Goal: Task Accomplishment & Management: Manage account settings

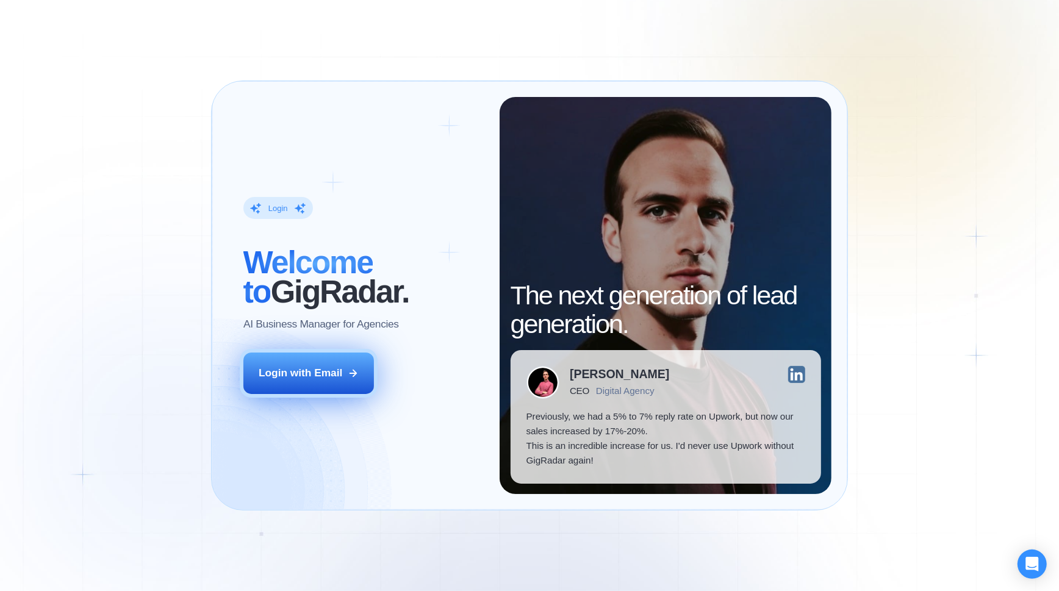
click at [304, 366] on div "Login with Email" at bounding box center [301, 373] width 84 height 15
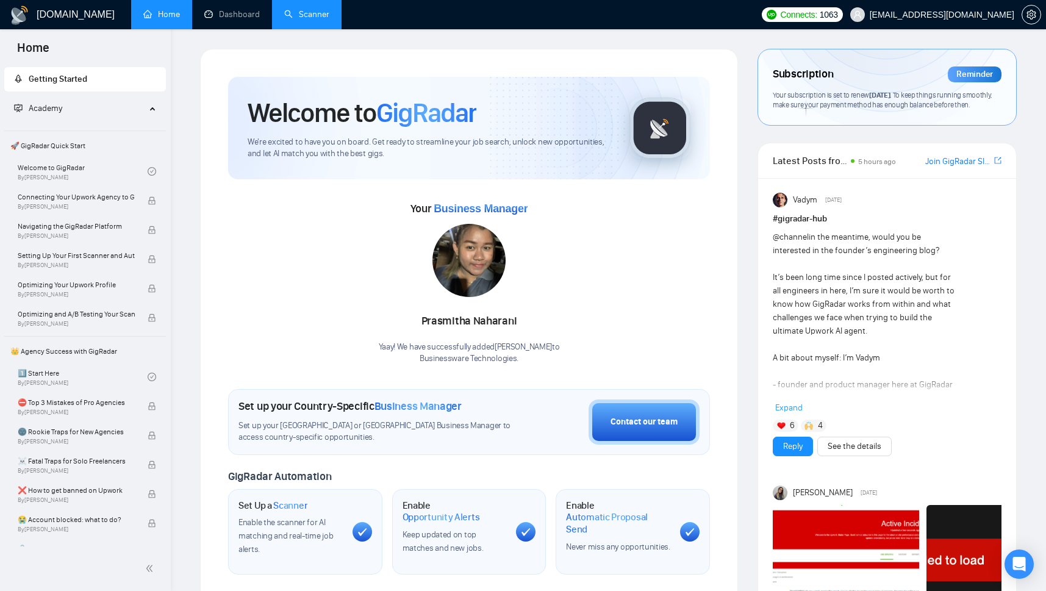
click at [304, 15] on link "Scanner" at bounding box center [306, 14] width 45 height 10
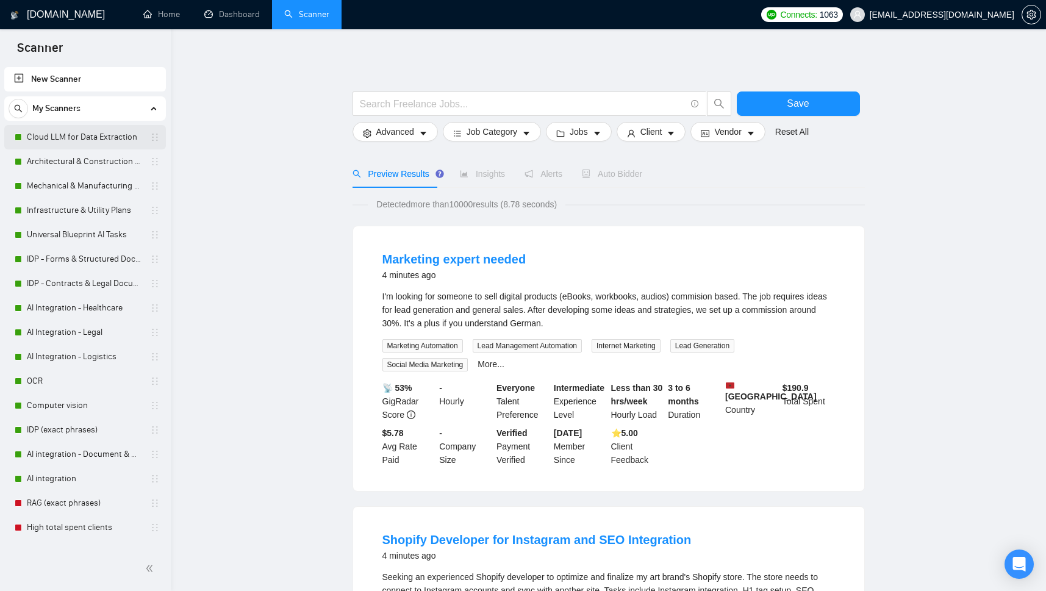
click at [61, 136] on link "Cloud LLM for Data Extraction" at bounding box center [85, 137] width 116 height 24
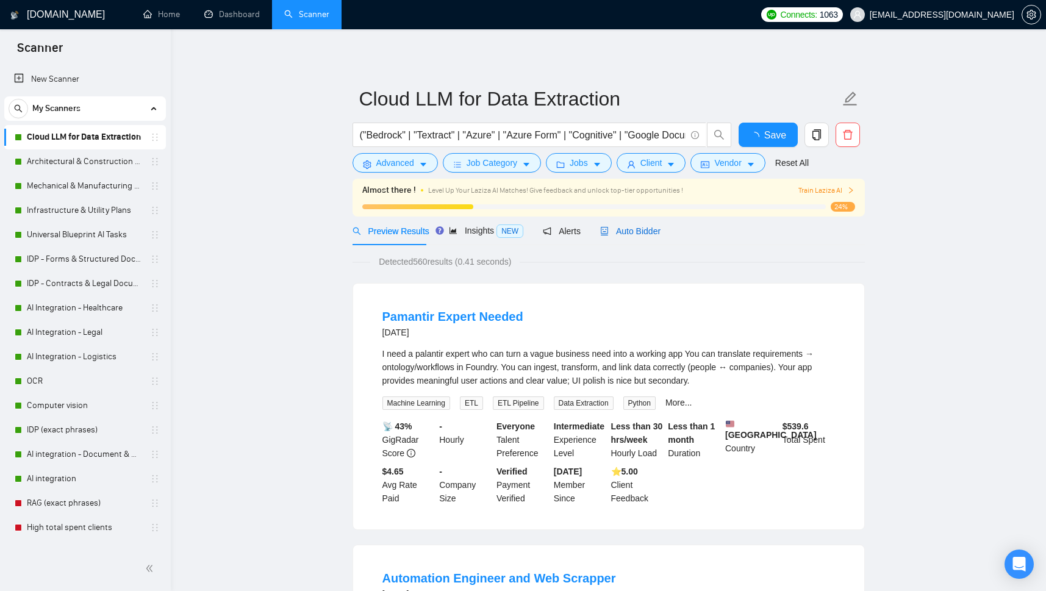
click at [616, 234] on span "Auto Bidder" at bounding box center [630, 231] width 60 height 10
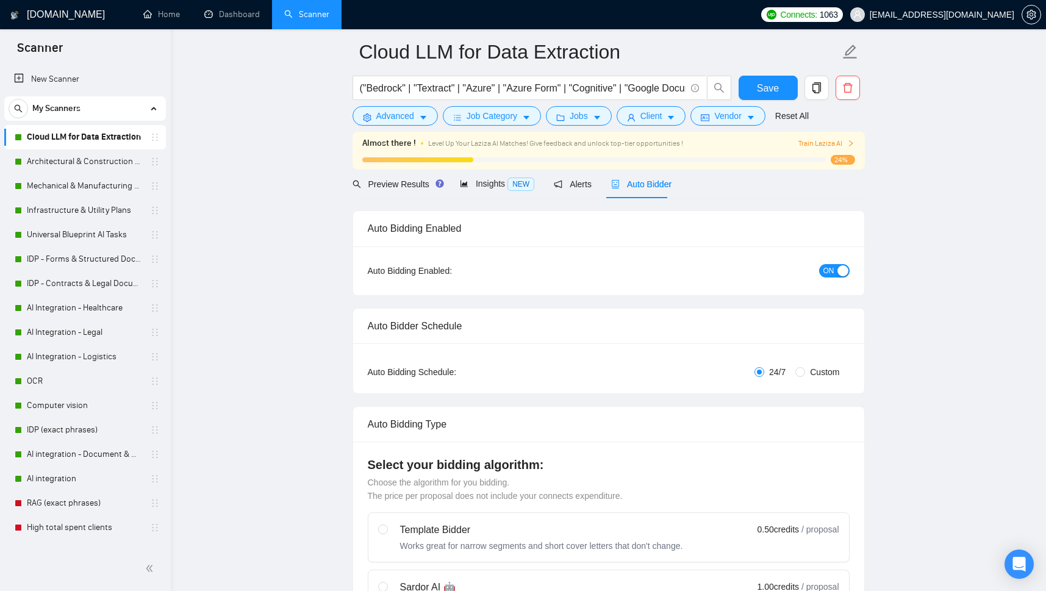
scroll to position [13, 0]
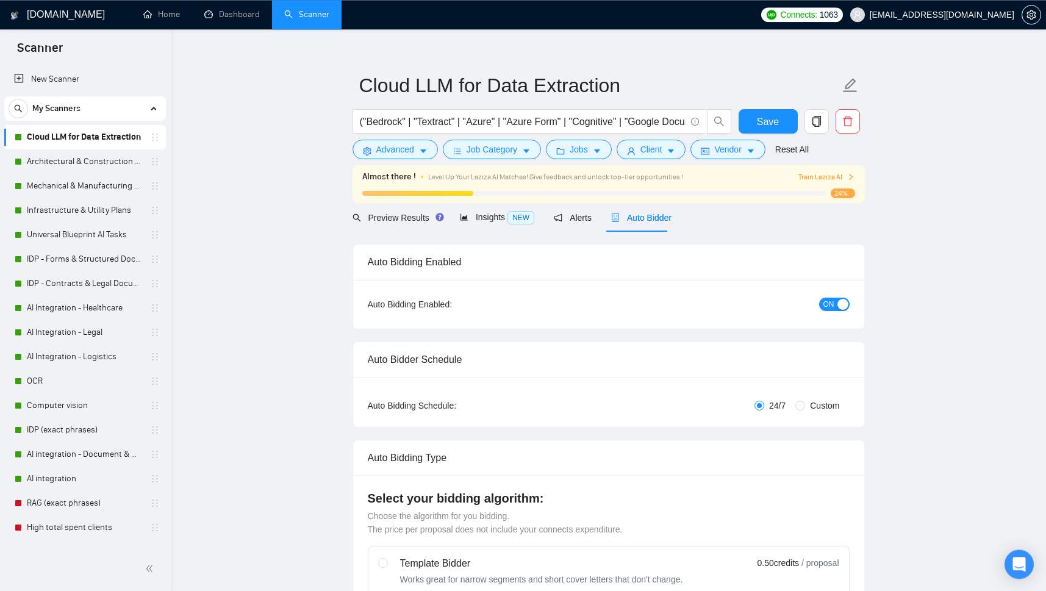
click at [826, 305] on span "ON" at bounding box center [828, 304] width 11 height 13
click at [563, 221] on span "Alerts" at bounding box center [573, 218] width 38 height 10
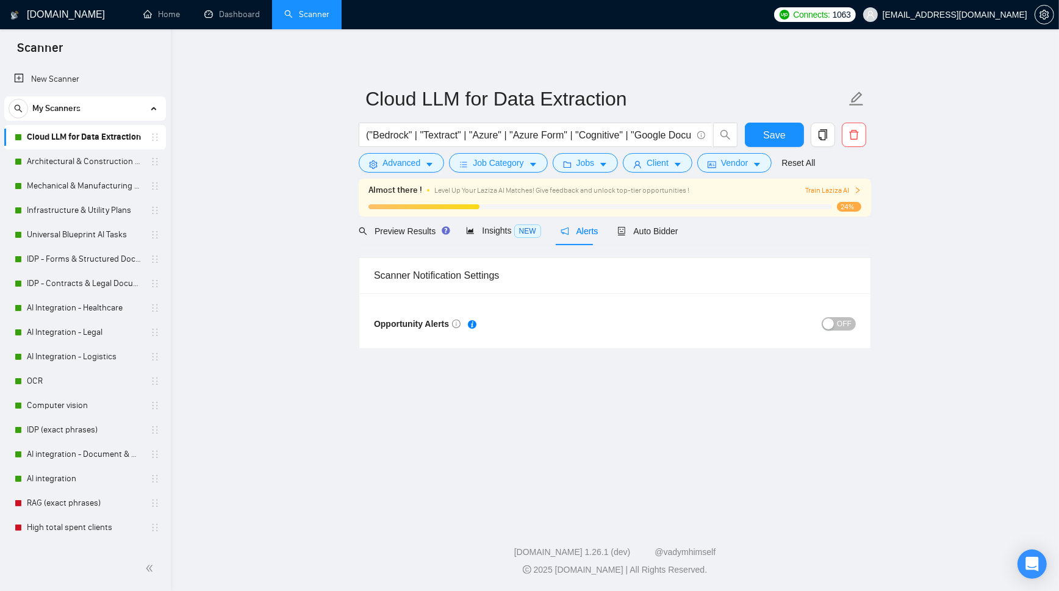
click at [834, 325] on div "button" at bounding box center [828, 323] width 11 height 11
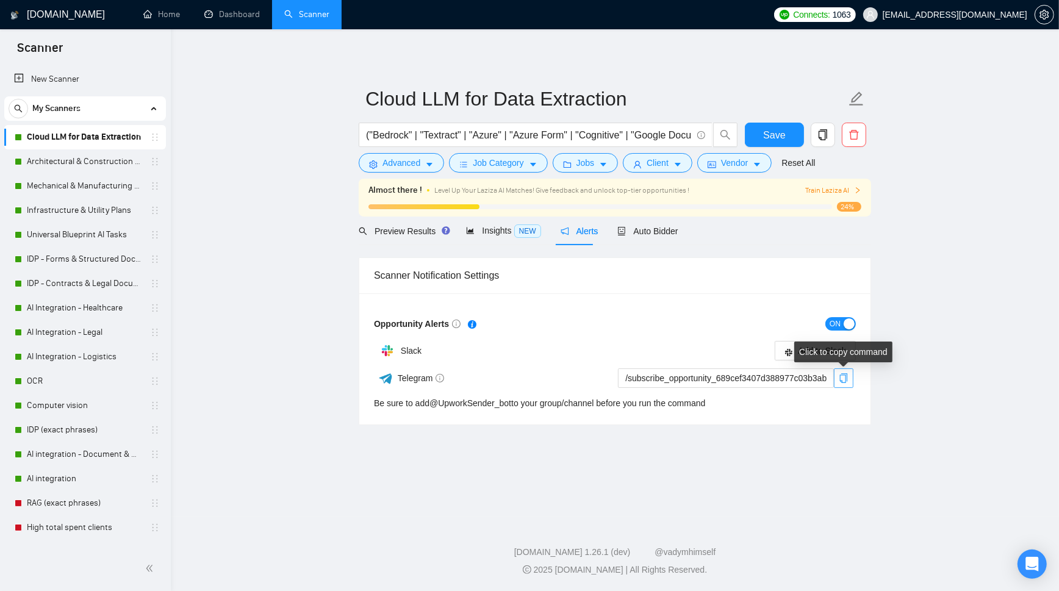
click at [842, 383] on icon "copy" at bounding box center [844, 378] width 8 height 10
click at [841, 377] on icon "copy" at bounding box center [843, 378] width 10 height 10
click at [771, 138] on span "Save" at bounding box center [774, 134] width 22 height 15
click at [651, 232] on span "Auto Bidder" at bounding box center [647, 231] width 60 height 10
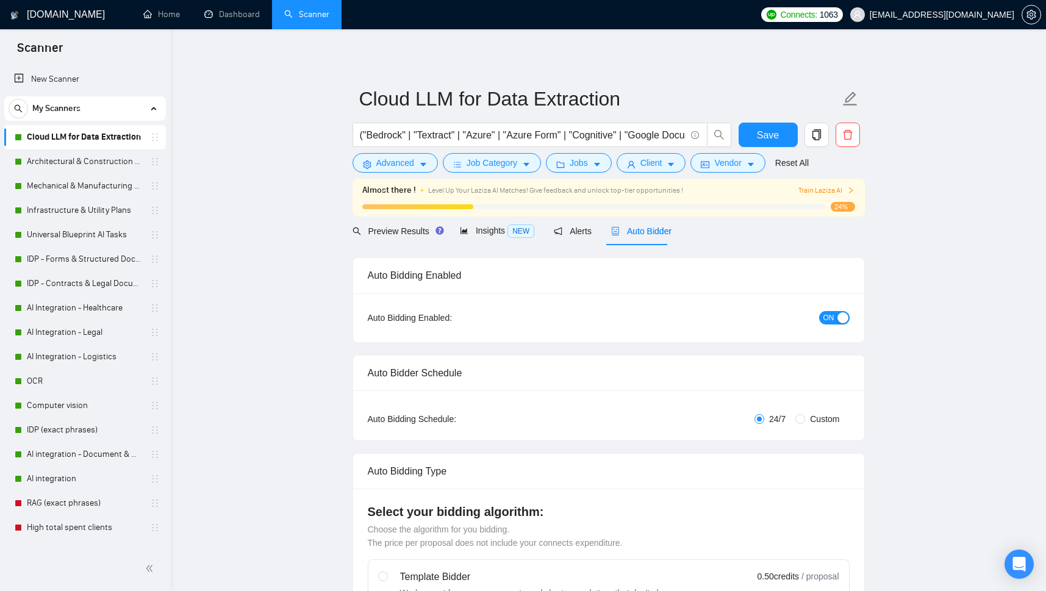
click at [825, 324] on span "ON" at bounding box center [828, 317] width 11 height 13
click at [770, 132] on span "Save" at bounding box center [768, 134] width 22 height 15
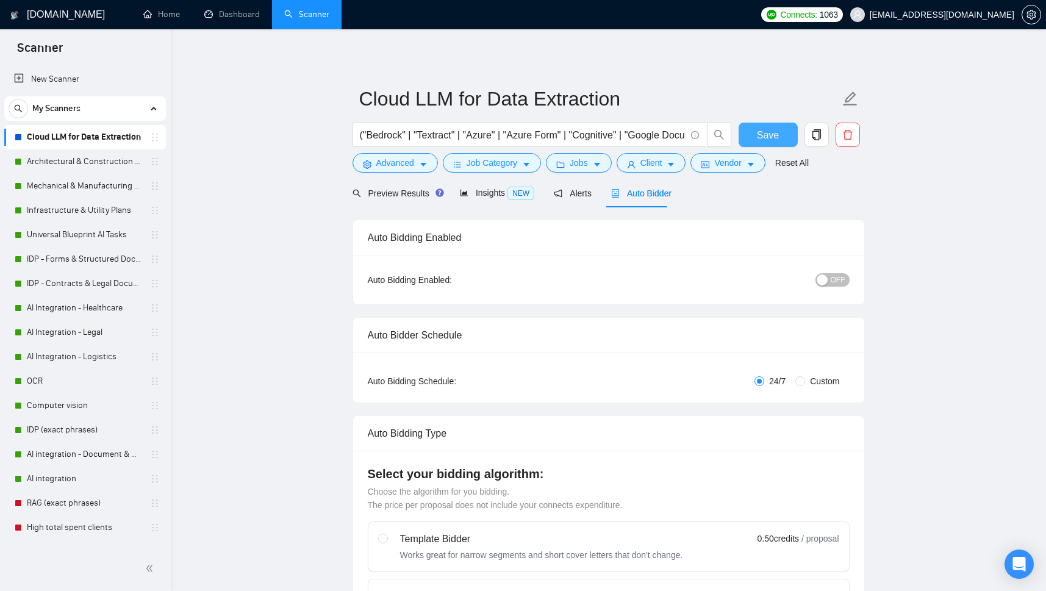
click at [770, 132] on span "Save" at bounding box center [768, 134] width 22 height 15
click at [570, 190] on span "Alerts" at bounding box center [573, 193] width 38 height 10
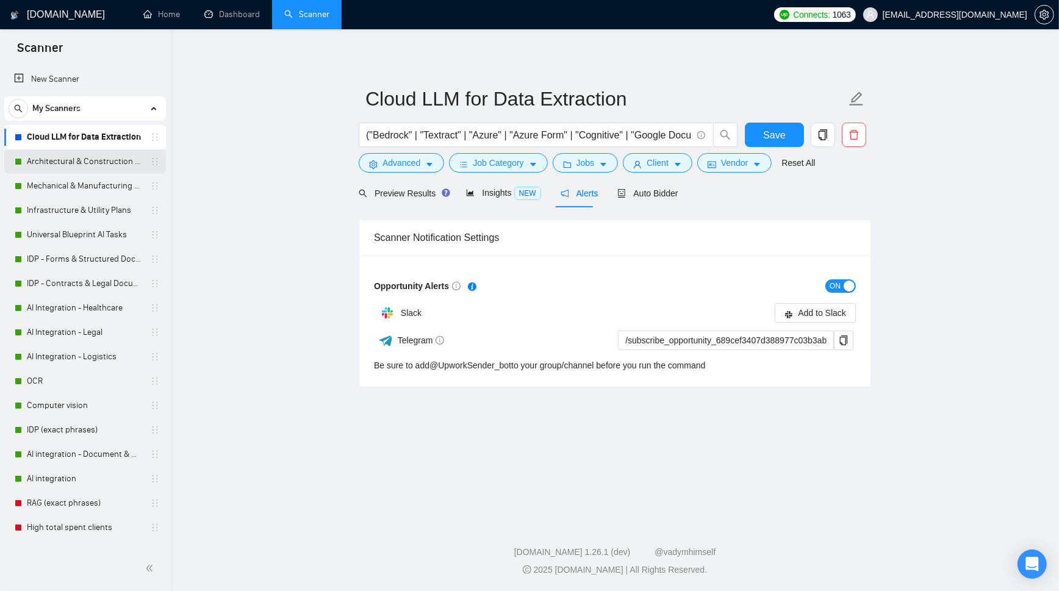
click at [65, 164] on link "Architectural & Construction Blueprints" at bounding box center [85, 161] width 116 height 24
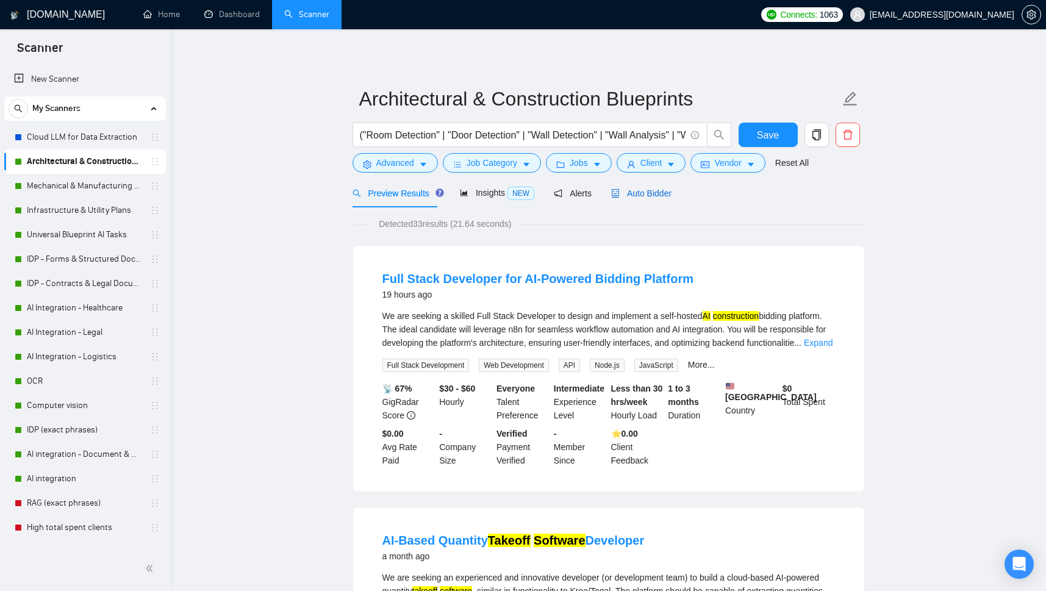
click at [637, 189] on span "Auto Bidder" at bounding box center [641, 193] width 60 height 10
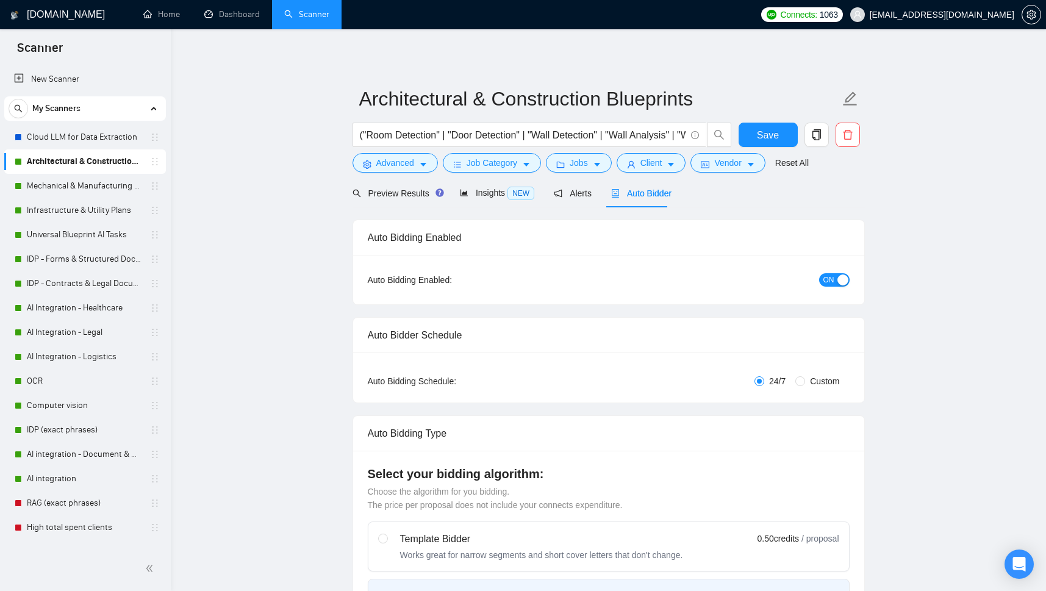
checkbox input "true"
click at [826, 281] on span "ON" at bounding box center [828, 279] width 11 height 13
click at [565, 193] on span "Alerts" at bounding box center [573, 193] width 38 height 10
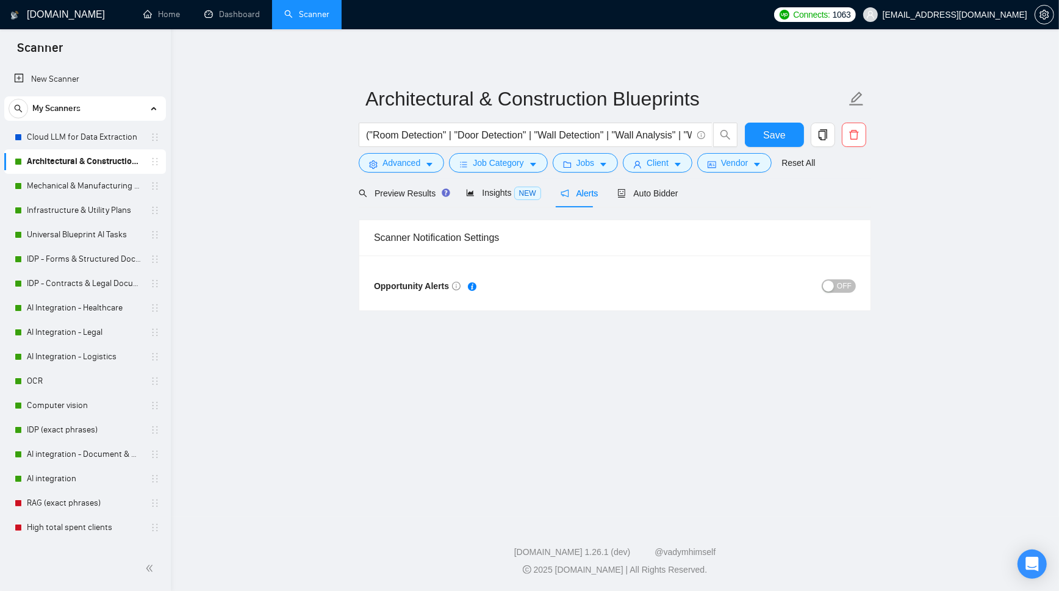
click at [845, 285] on span "OFF" at bounding box center [844, 285] width 15 height 13
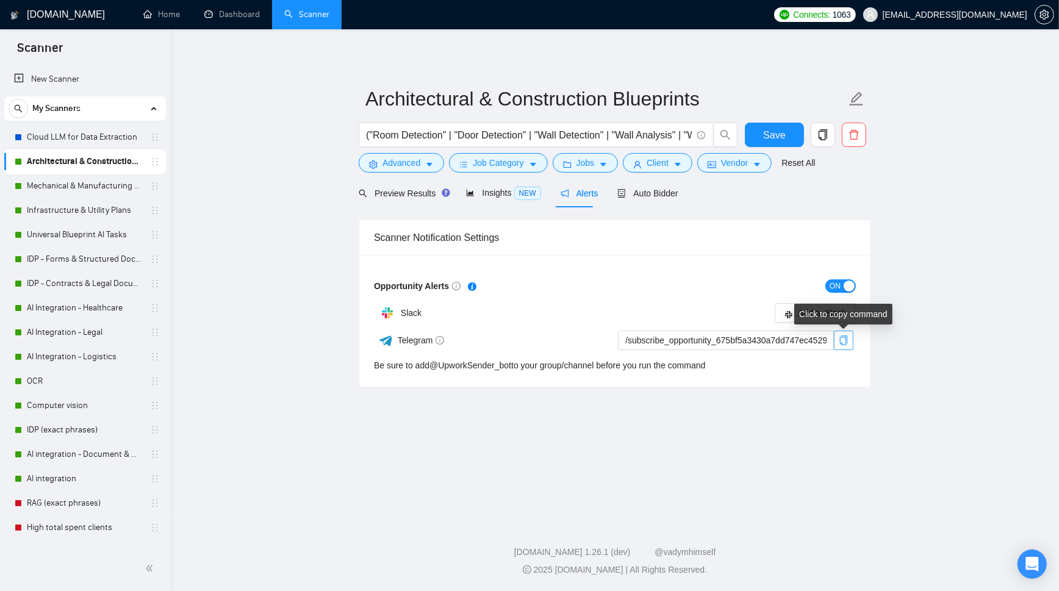
click at [839, 343] on icon "copy" at bounding box center [843, 340] width 10 height 10
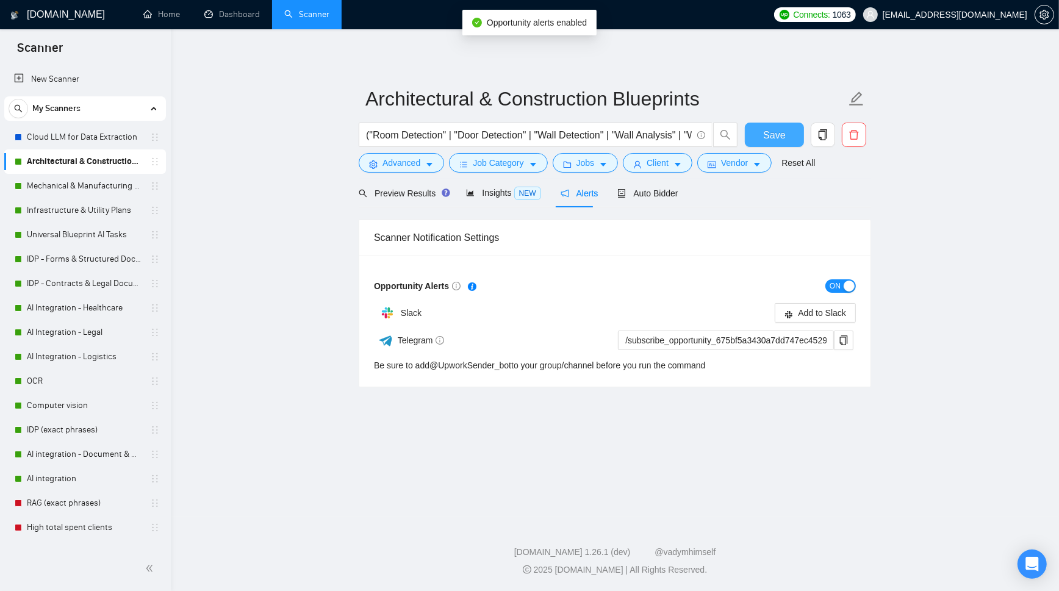
click at [777, 138] on span "Save" at bounding box center [774, 134] width 22 height 15
click at [649, 192] on span "Auto Bidder" at bounding box center [647, 193] width 60 height 10
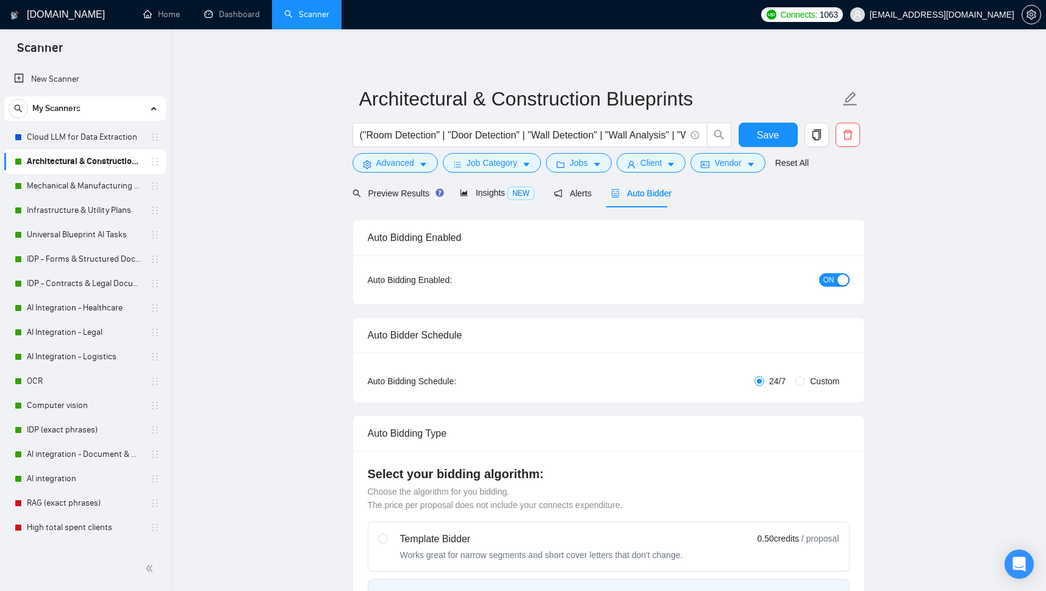
click at [829, 285] on span "ON" at bounding box center [828, 279] width 11 height 13
click at [769, 135] on div "Reset all filters" at bounding box center [790, 139] width 66 height 21
click at [748, 130] on button "Save" at bounding box center [767, 135] width 59 height 24
checkbox input "true"
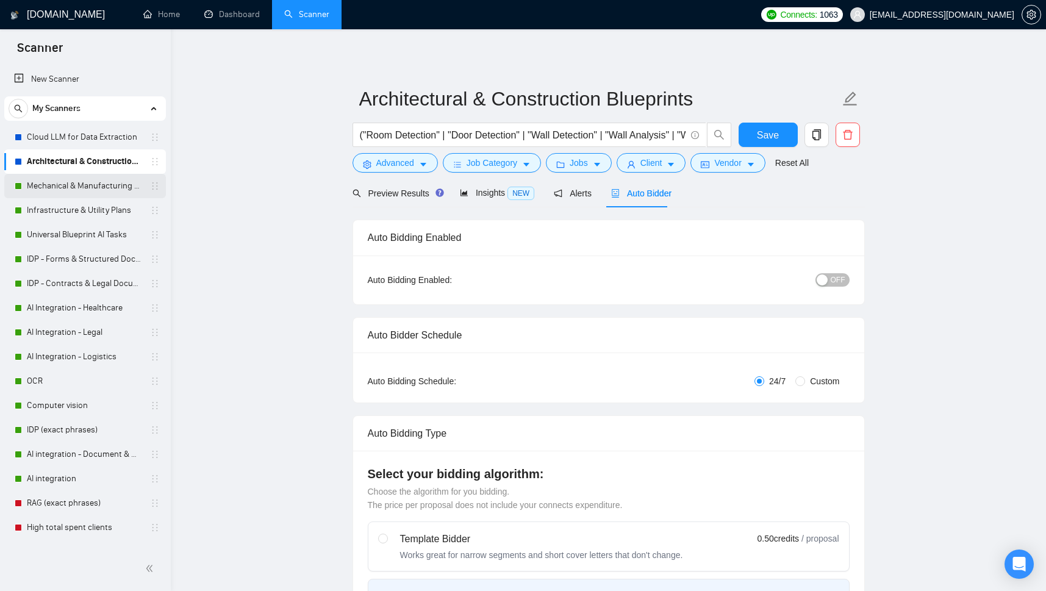
click at [95, 190] on link "Mechanical & Manufacturing Blueprints" at bounding box center [85, 186] width 116 height 24
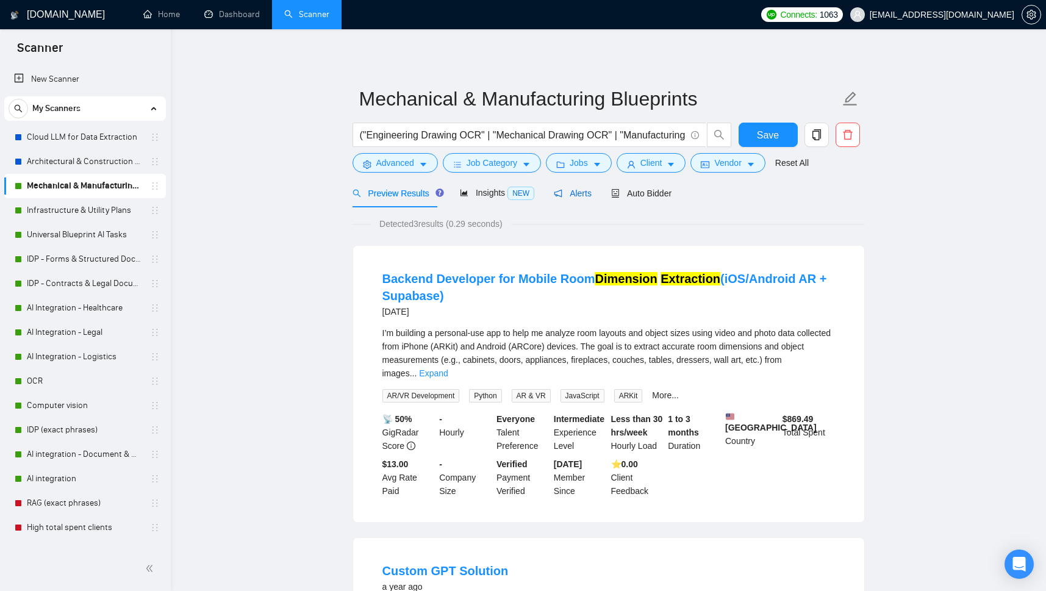
click at [561, 192] on span "Alerts" at bounding box center [573, 193] width 38 height 10
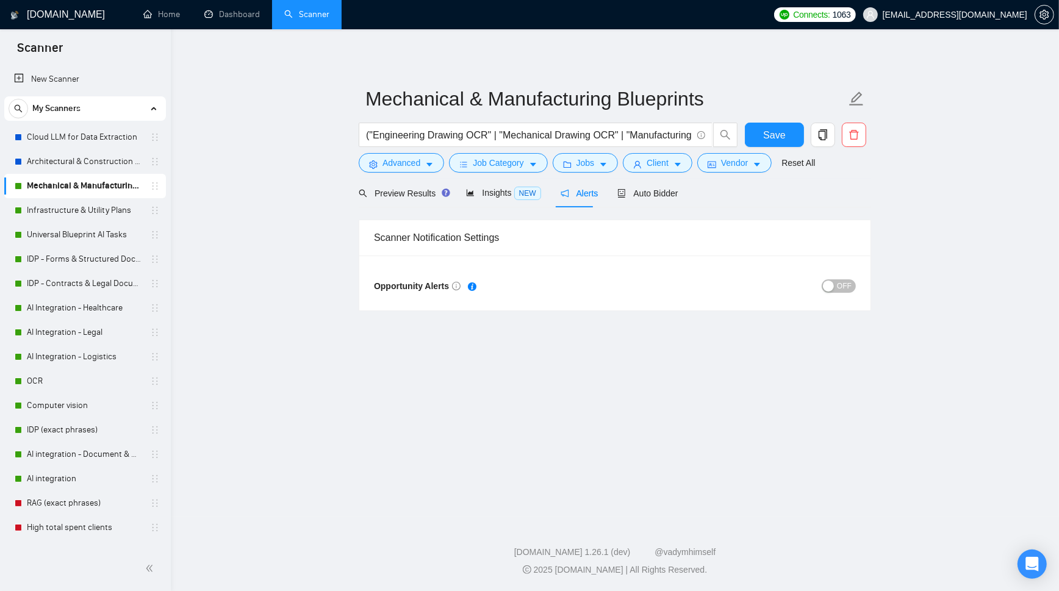
click at [836, 290] on button "OFF" at bounding box center [838, 285] width 34 height 13
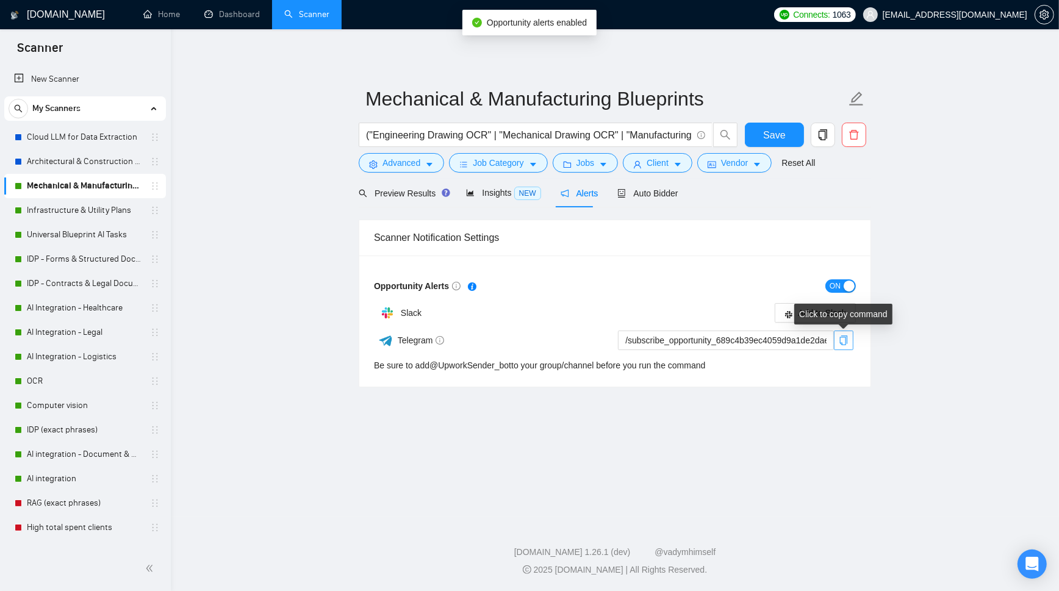
click at [840, 342] on icon "copy" at bounding box center [844, 340] width 8 height 10
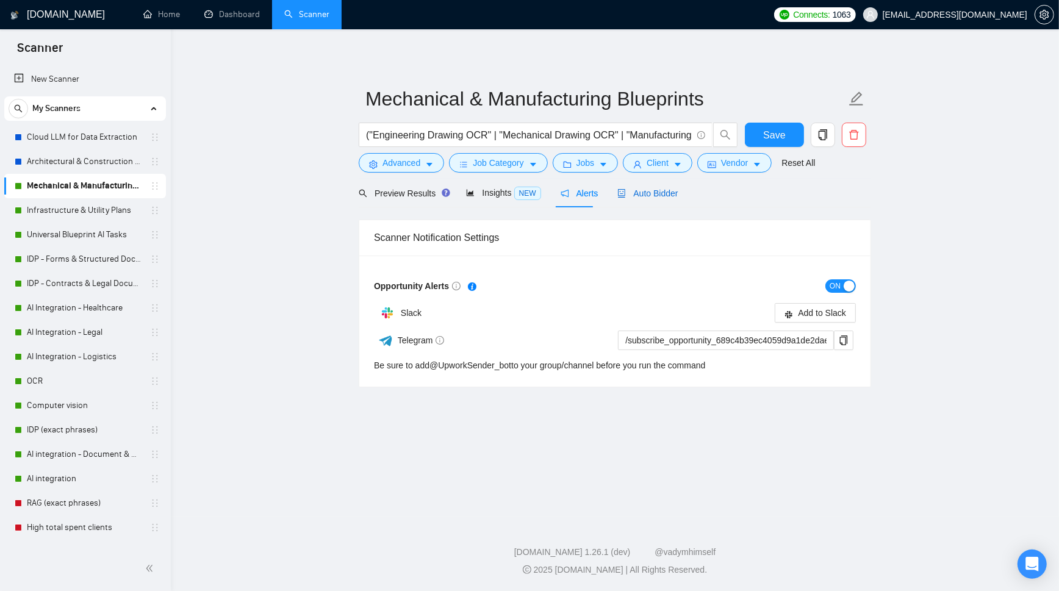
click at [640, 195] on span "Auto Bidder" at bounding box center [647, 193] width 60 height 10
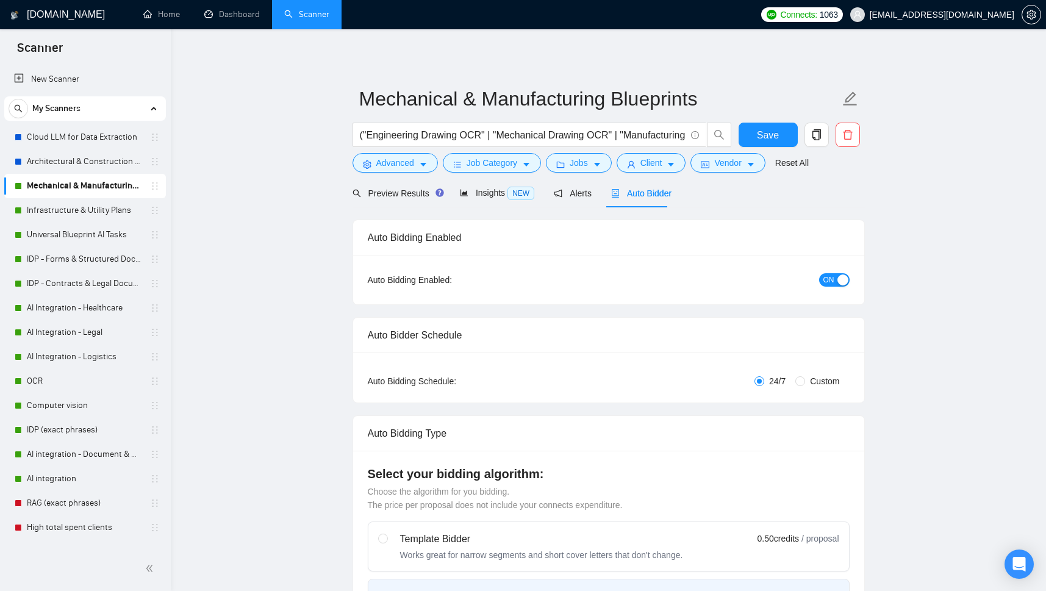
click at [825, 277] on span "ON" at bounding box center [828, 279] width 11 height 13
click at [769, 136] on div "Reset all filters" at bounding box center [790, 139] width 66 height 21
click at [751, 136] on button "Save" at bounding box center [767, 135] width 59 height 24
click at [576, 191] on span "Alerts" at bounding box center [573, 193] width 38 height 10
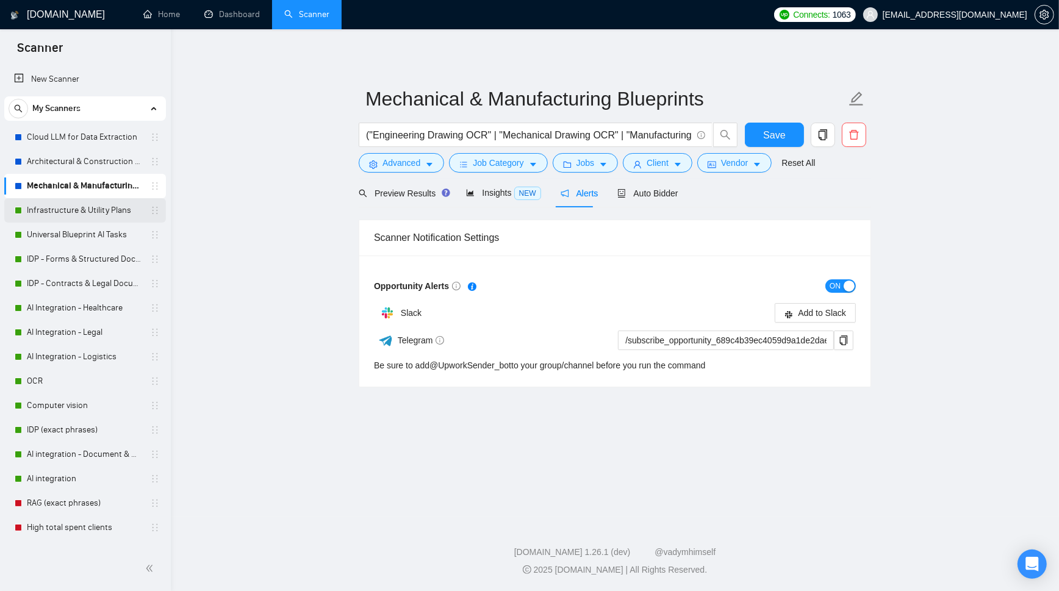
click at [72, 209] on link "Infrastructure & Utility Plans" at bounding box center [85, 210] width 116 height 24
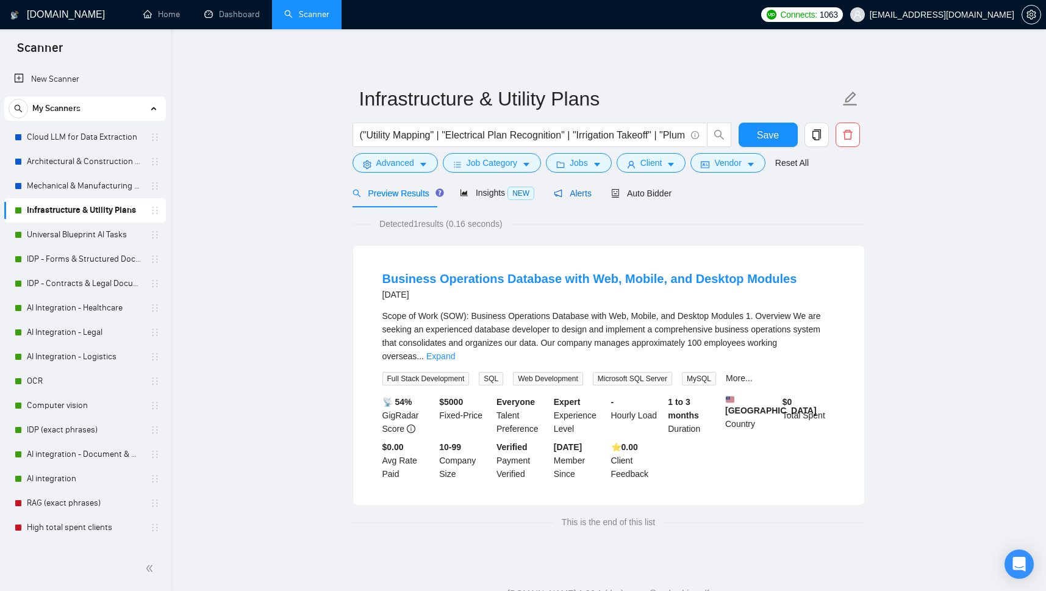
click at [570, 192] on span "Alerts" at bounding box center [573, 193] width 38 height 10
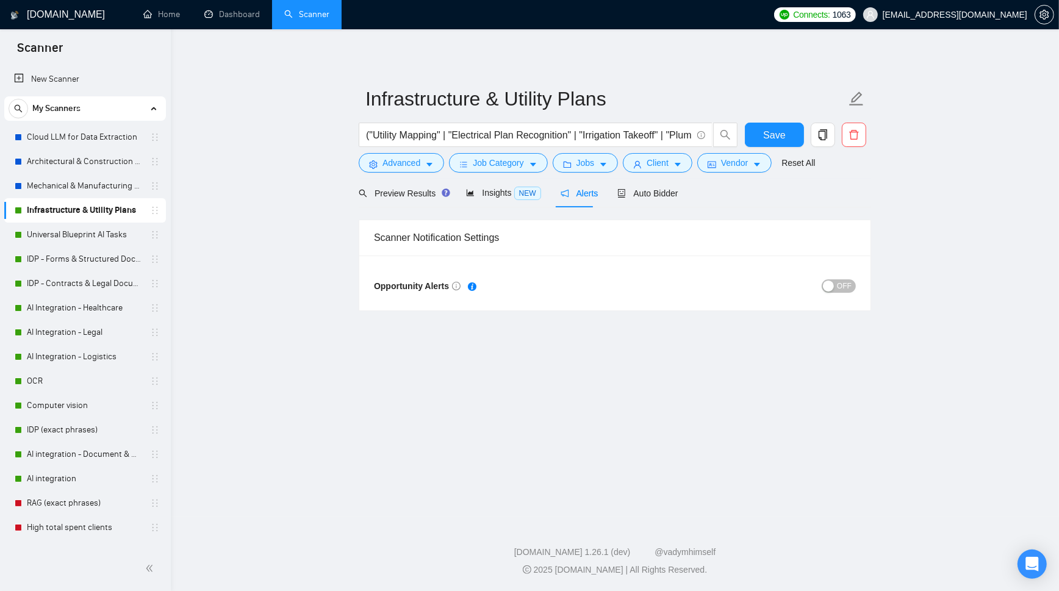
click at [838, 285] on button "OFF" at bounding box center [838, 285] width 34 height 13
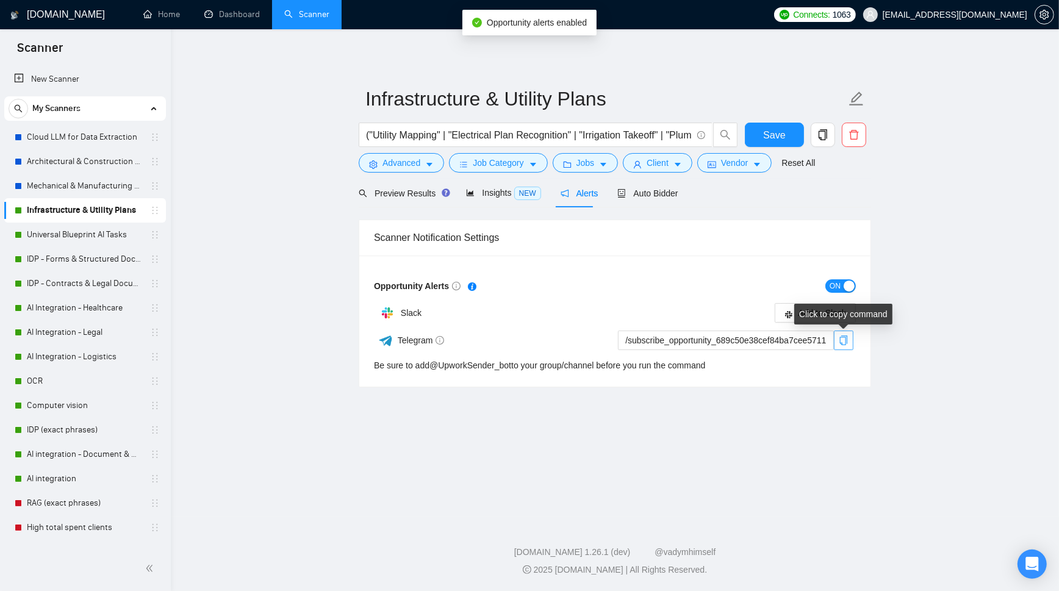
click at [844, 345] on icon "copy" at bounding box center [844, 340] width 8 height 10
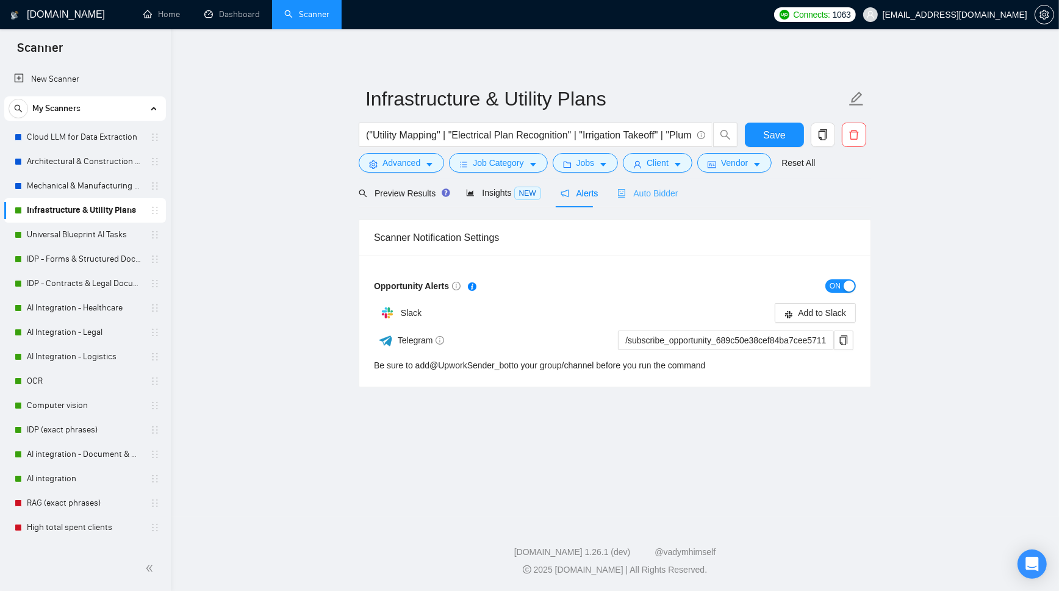
click at [640, 185] on div "Auto Bidder" at bounding box center [647, 193] width 60 height 29
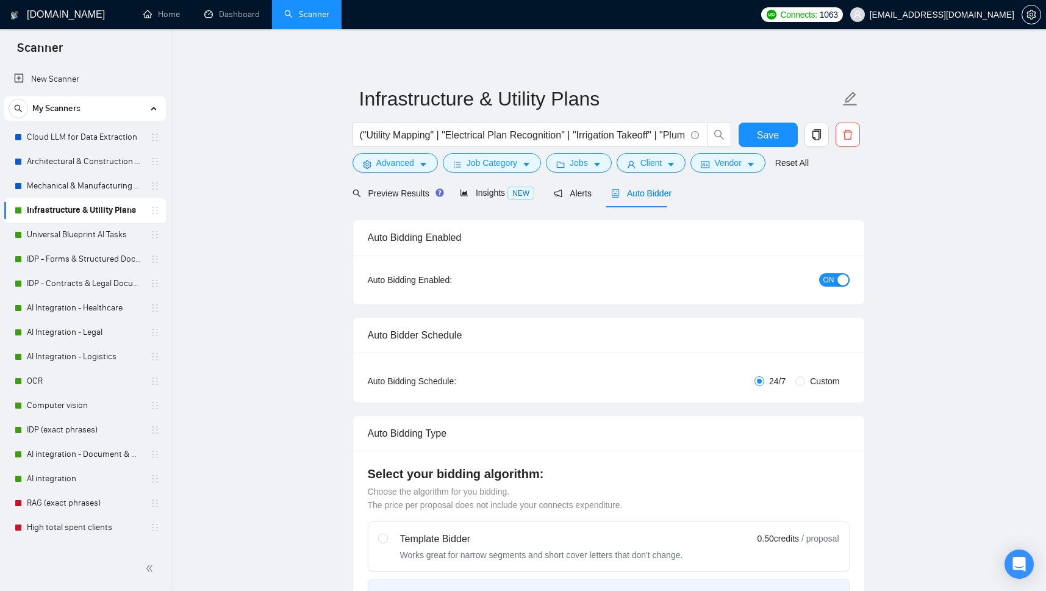
click at [825, 280] on span "ON" at bounding box center [828, 279] width 11 height 13
click at [761, 139] on span "Save" at bounding box center [768, 134] width 22 height 15
click at [577, 196] on span "Alerts" at bounding box center [573, 193] width 38 height 10
